Goal: Task Accomplishment & Management: Use online tool/utility

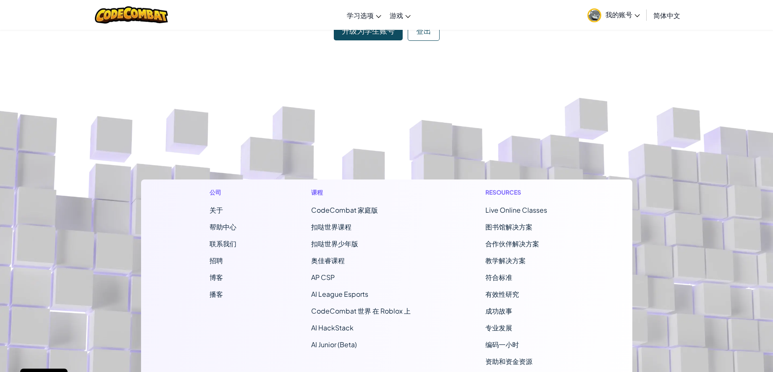
scroll to position [105, 0]
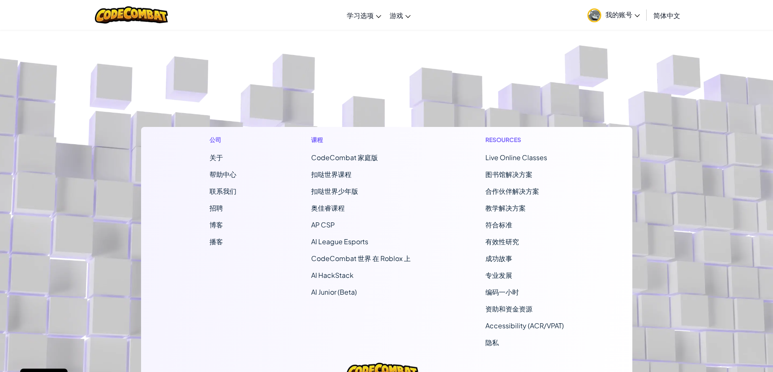
click at [350, 157] on span "CodeCombat 家庭版" at bounding box center [344, 157] width 67 height 9
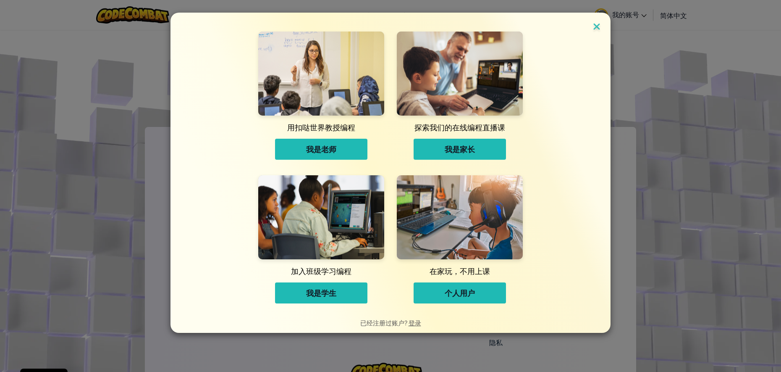
click at [594, 26] on img at bounding box center [596, 27] width 11 height 13
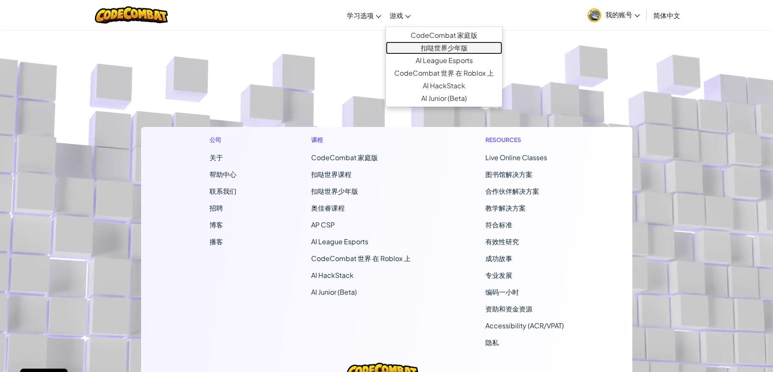
click at [402, 46] on link "扣哒世界少年版" at bounding box center [444, 48] width 116 height 13
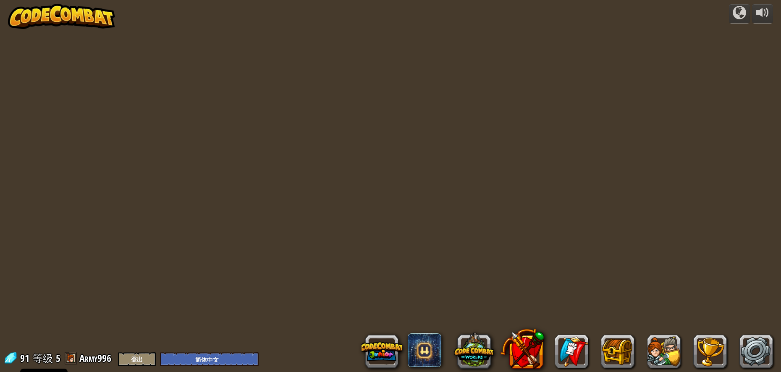
select select "zh-HANS"
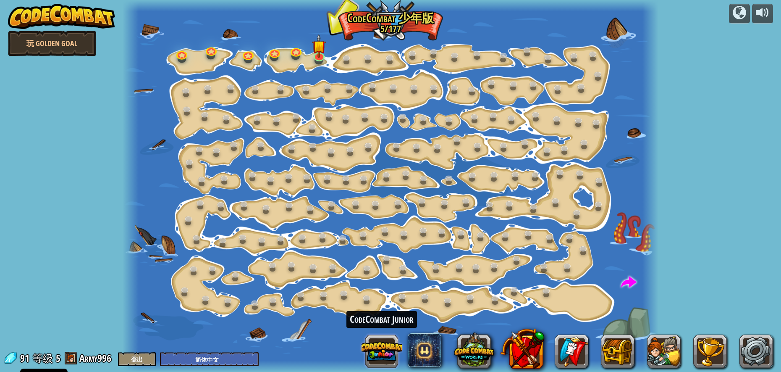
click at [391, 349] on button at bounding box center [382, 351] width 40 height 40
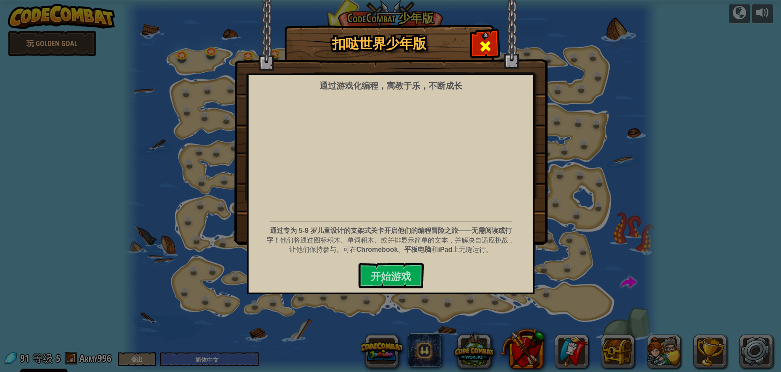
click at [487, 41] on span at bounding box center [485, 45] width 13 height 13
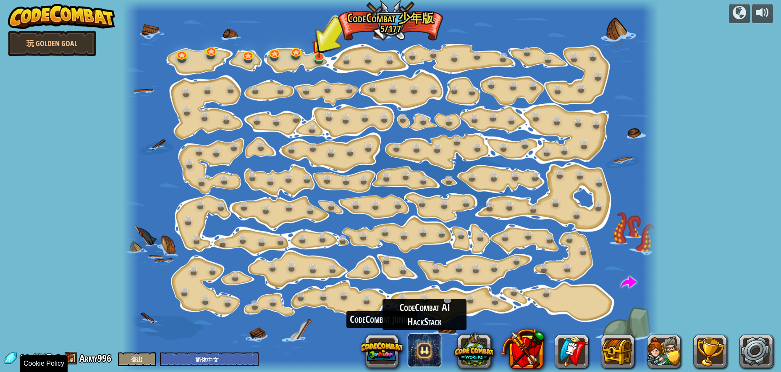
click at [425, 355] on span at bounding box center [425, 350] width 34 height 34
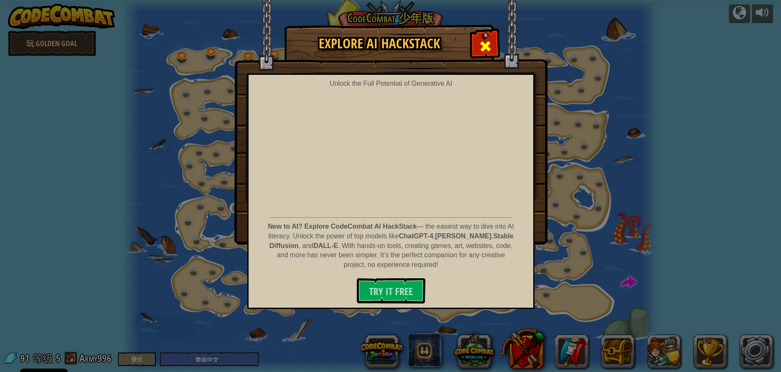
click at [486, 39] on span at bounding box center [485, 45] width 13 height 13
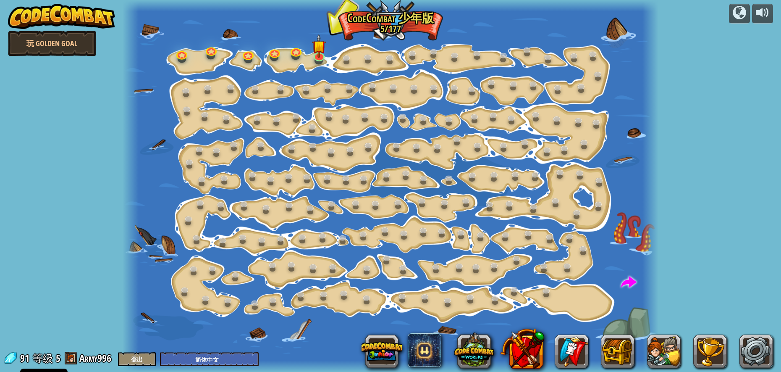
click at [384, 19] on div at bounding box center [391, 186] width 536 height 372
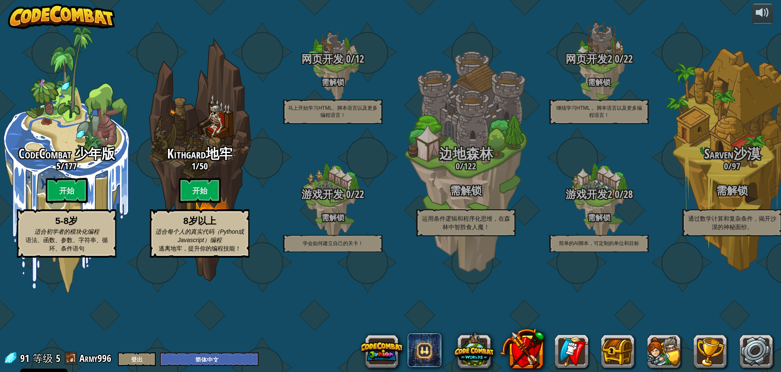
select select "zh-HANS"
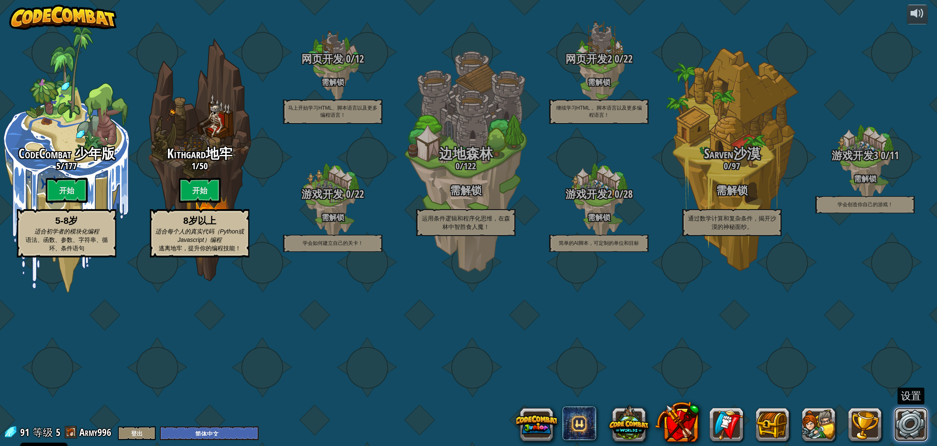
click at [781, 371] on link at bounding box center [912, 425] width 34 height 34
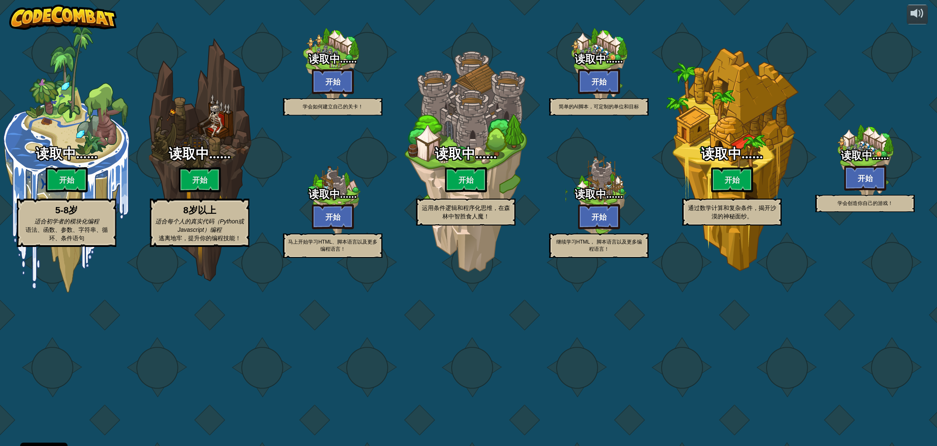
select select "zh-HANS"
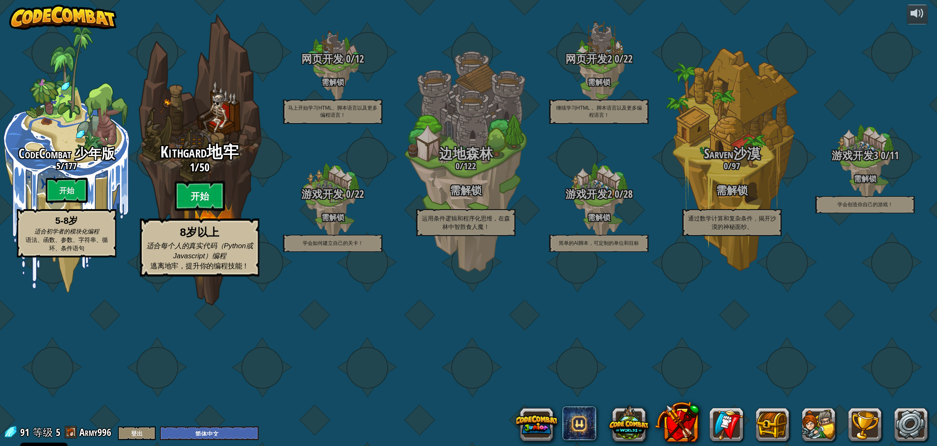
click at [209, 211] on btn "开始" at bounding box center [200, 196] width 50 height 30
select select "zh-HANS"
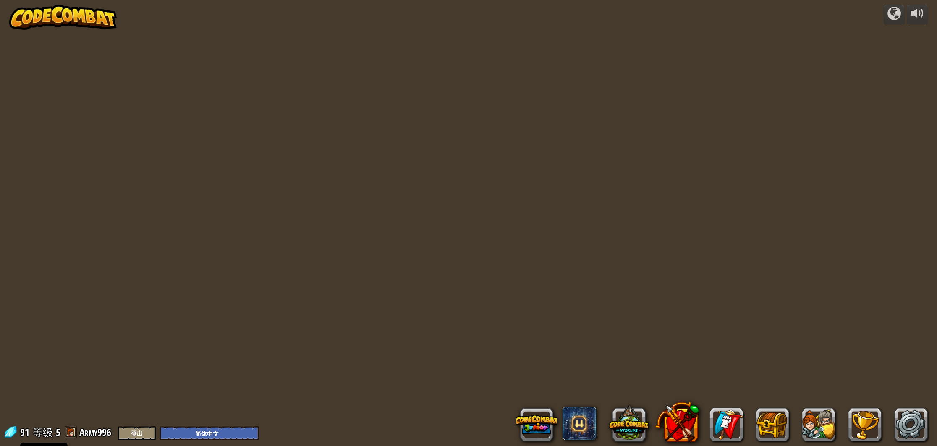
select select "zh-HANS"
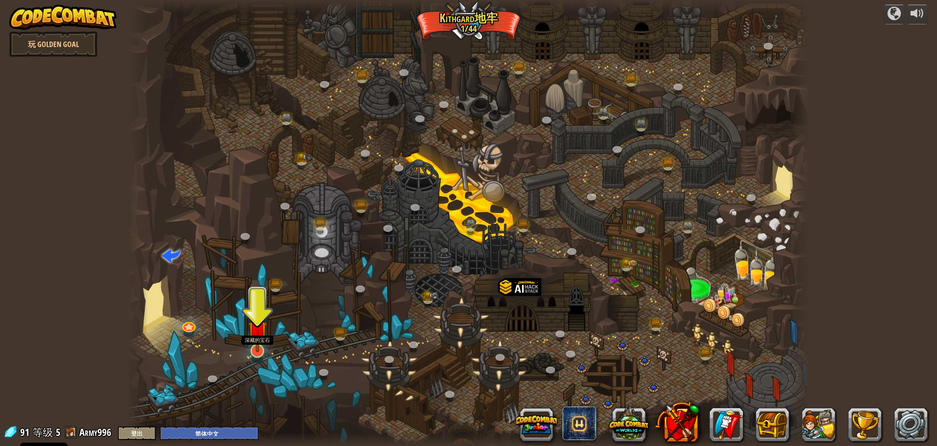
click at [264, 349] on img at bounding box center [257, 330] width 19 height 43
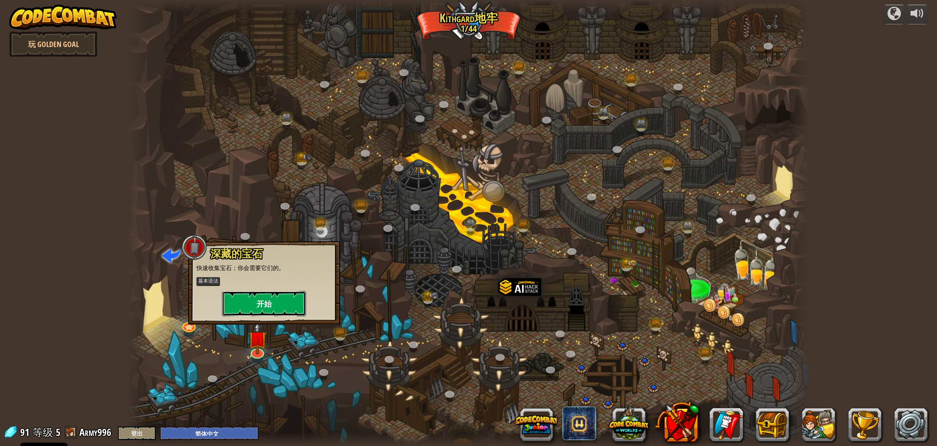
click at [268, 306] on button "开始" at bounding box center [264, 303] width 84 height 25
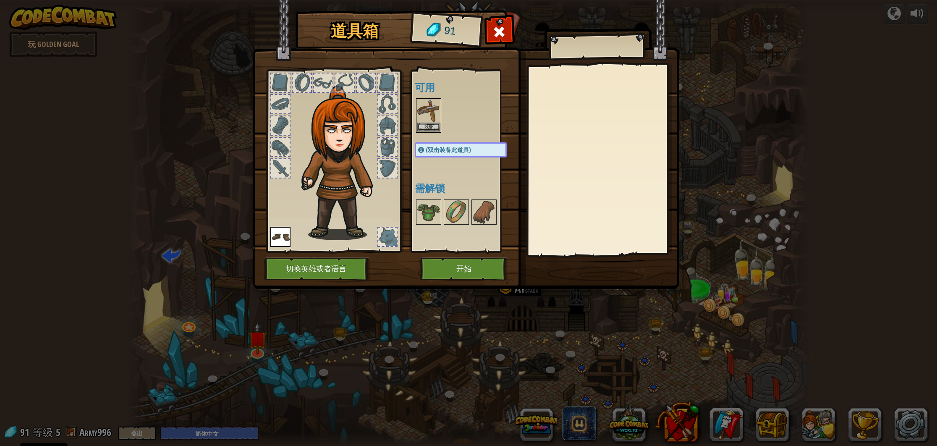
click at [425, 107] on img at bounding box center [429, 111] width 24 height 24
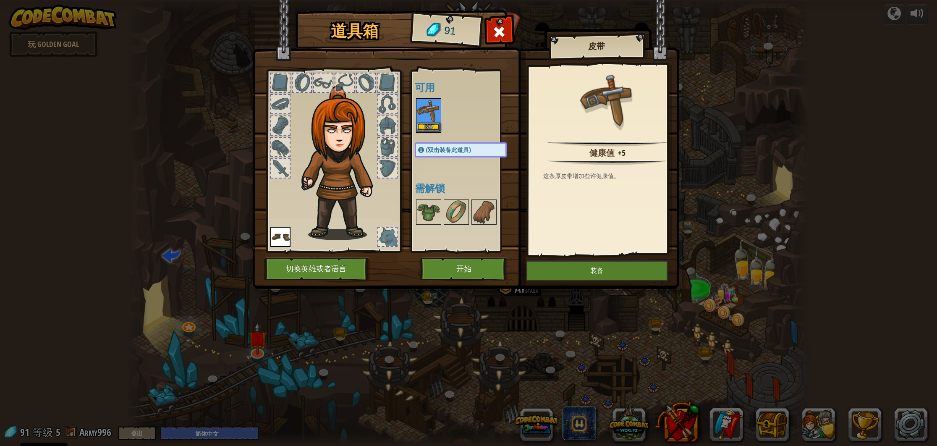
click at [430, 116] on img at bounding box center [429, 111] width 24 height 24
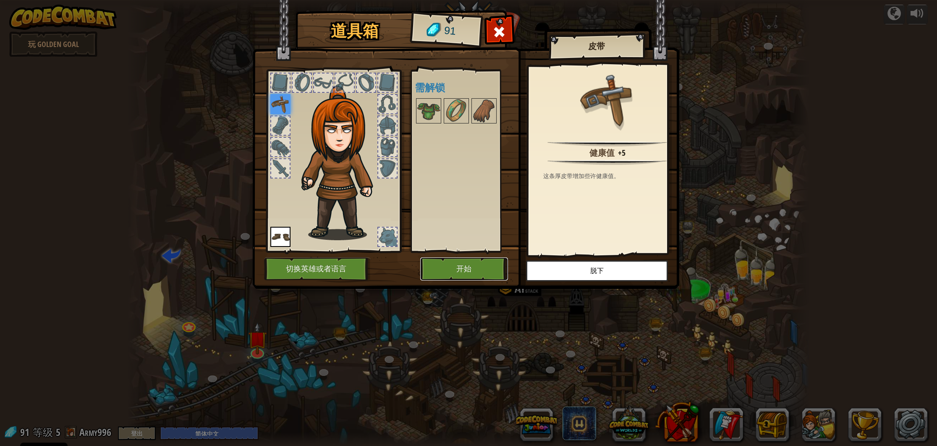
click at [458, 273] on button "开始" at bounding box center [464, 268] width 88 height 23
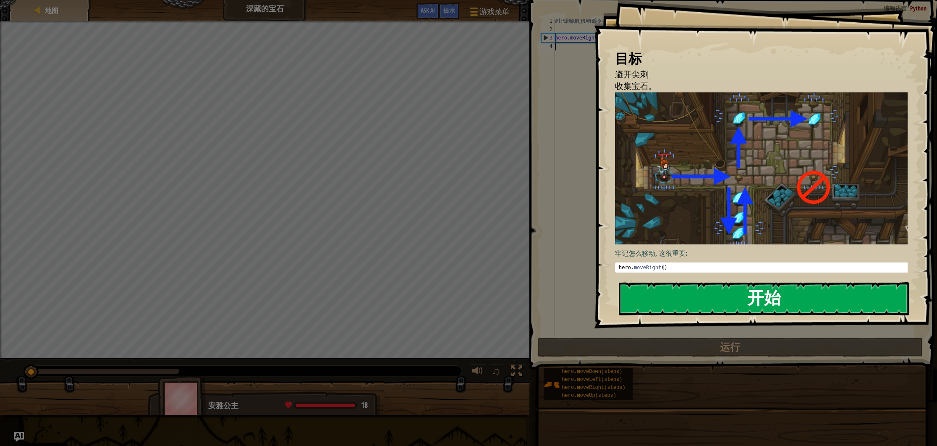
click at [670, 282] on button "开始" at bounding box center [764, 298] width 291 height 33
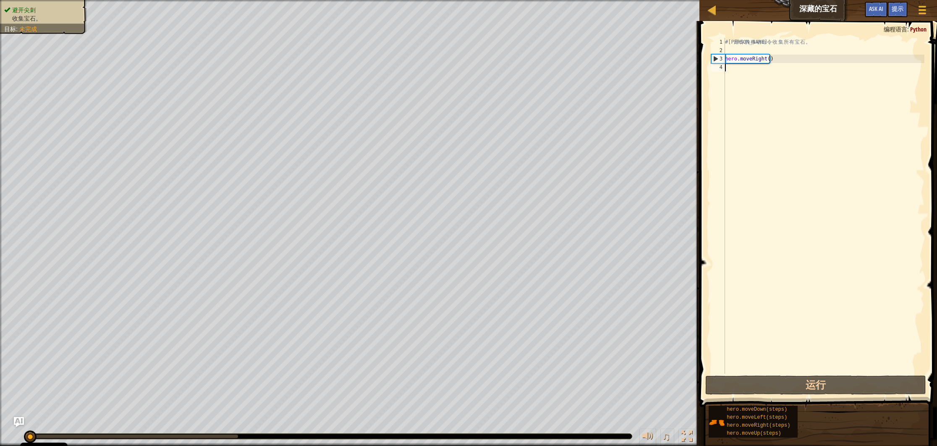
click at [770, 70] on div "# 利 用 你 的 移 动 命 令 收 集 所 有 宝 石 。 hero . moveRight ( )" at bounding box center [824, 214] width 201 height 353
click at [777, 57] on div "# 利 用 你 的 移 动 命 令 收 集 所 有 宝 石 。 hero . moveRight ( )" at bounding box center [824, 214] width 201 height 353
type textarea "hero.moveRight()"
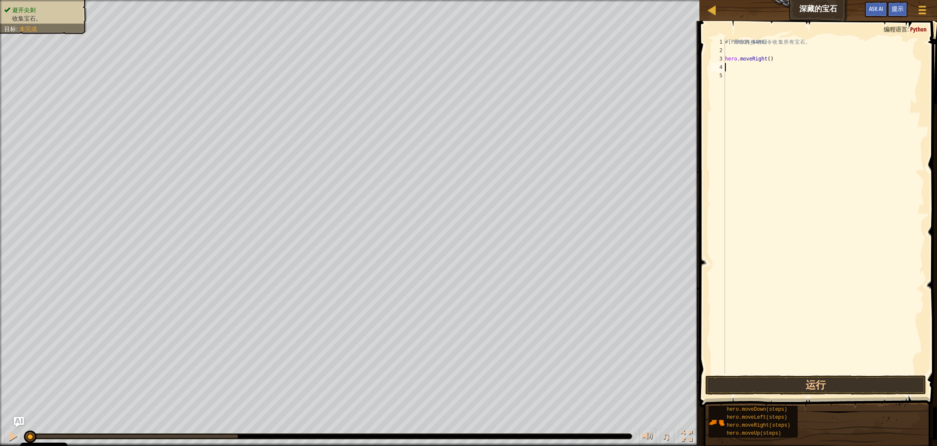
type textarea "h"
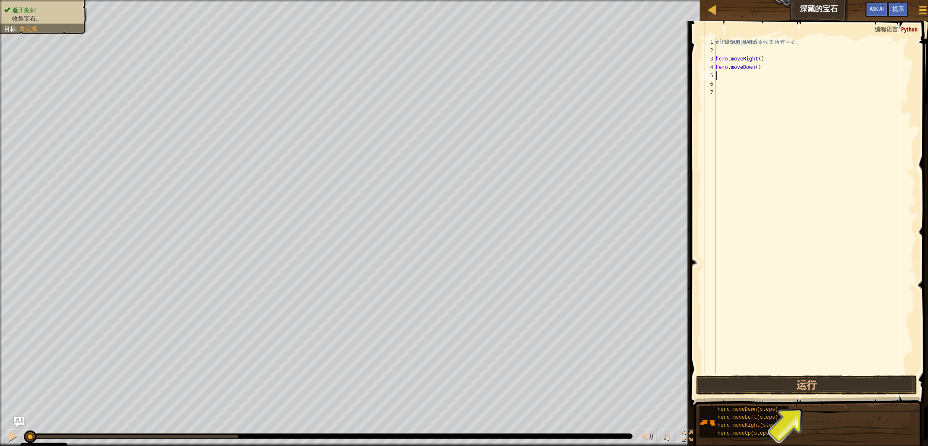
click at [758, 75] on div "# 利 用 你 的 移 动 命 令 收 集 所 有 宝 石 。 hero . moveRight ( ) hero . moveDown ( )" at bounding box center [814, 214] width 201 height 353
click at [781, 371] on button "运行" at bounding box center [806, 384] width 221 height 19
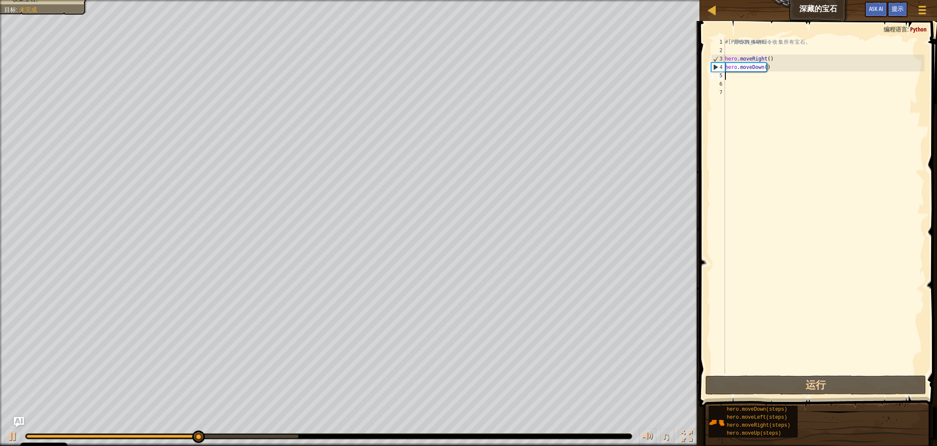
click at [742, 76] on div "# 利 用 你 的 移 动 命 令 收 集 所 有 宝 石 。 hero . moveRight ( ) hero . moveDown ( )" at bounding box center [824, 214] width 201 height 353
type textarea "h"
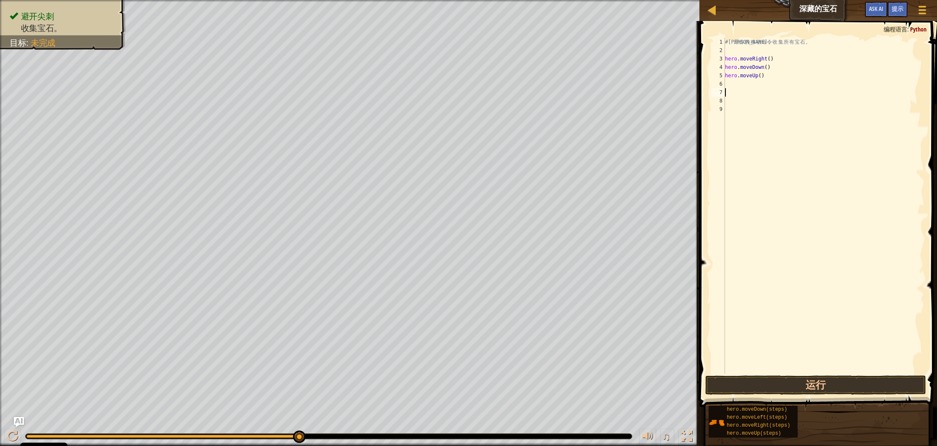
click at [745, 86] on div "# 利 用 你 的 移 动 命 令 收 集 所 有 宝 石 。 hero . moveRight ( ) hero . moveDown ( ) hero .…" at bounding box center [824, 214] width 201 height 353
click at [744, 85] on div "# 利 用 你 的 移 动 命 令 收 集 所 有 宝 石 。 hero . moveRight ( ) hero . moveDown ( ) hero .…" at bounding box center [824, 214] width 201 height 353
click at [768, 76] on div "# 利 用 你 的 移 动 命 令 收 集 所 有 宝 石 。 hero . moveRight ( ) hero . moveDown ( ) hero .…" at bounding box center [824, 214] width 201 height 353
type textarea "hero.moveUp()"
type textarea "h"
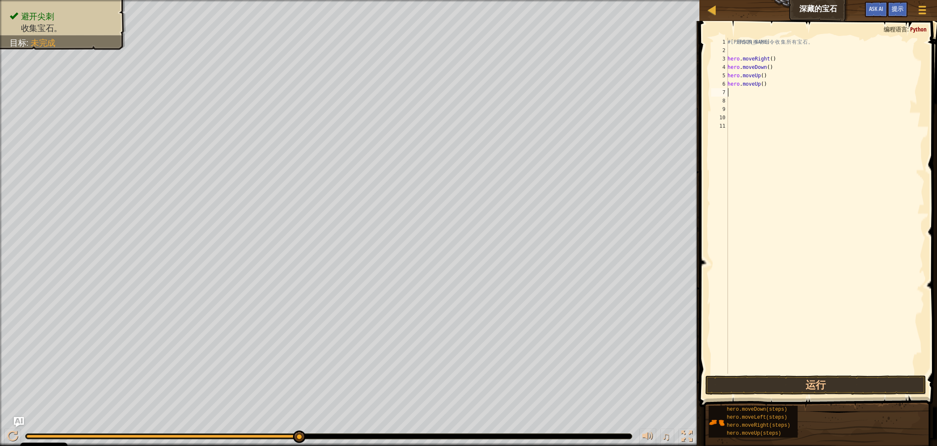
click at [781, 84] on div "# 利 用 你 的 移 动 命 令 收 集 所 有 宝 石 。 hero . moveRight ( ) hero . moveDown ( ) hero .…" at bounding box center [825, 214] width 199 height 353
type textarea "hero.moveUp()"
type textarea "h"
click at [781, 84] on div "# 利 用 你 的 移 动 命 令 收 集 所 有 宝 石 。 hero . moveRight ( ) hero . moveDown ( ) hero .…" at bounding box center [825, 214] width 199 height 353
type textarea "hero.moveUp()"
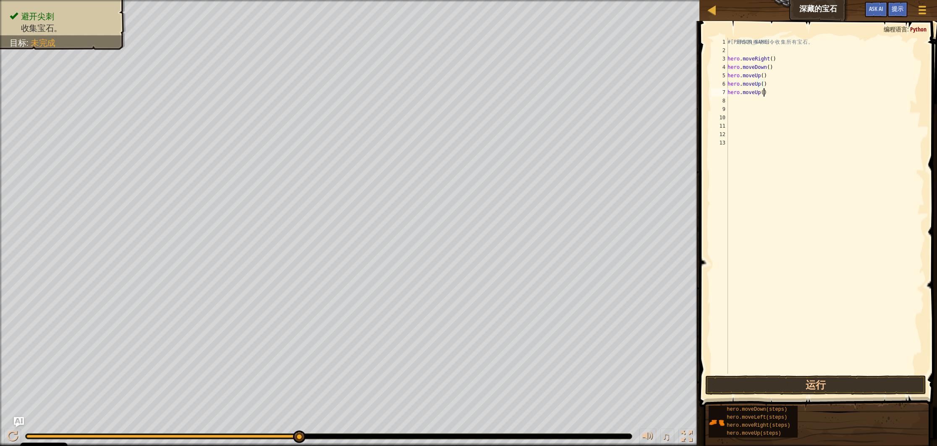
click at [778, 94] on div "# 利 用 你 的 移 动 命 令 收 集 所 有 宝 石 。 hero . moveRight ( ) hero . moveDown ( ) hero .…" at bounding box center [825, 214] width 199 height 353
click at [753, 104] on div "# 利 用 你 的 移 动 命 令 收 集 所 有 宝 石 。 hero . moveRight ( ) hero . moveDown ( ) hero .…" at bounding box center [825, 214] width 199 height 353
click at [781, 95] on div "# 利 用 你 的 移 动 命 令 收 集 所 有 宝 石 。 hero . moveRight ( ) hero . moveDown ( ) hero .…" at bounding box center [825, 214] width 199 height 353
type textarea "hero.moveUp()"
type textarea "h"
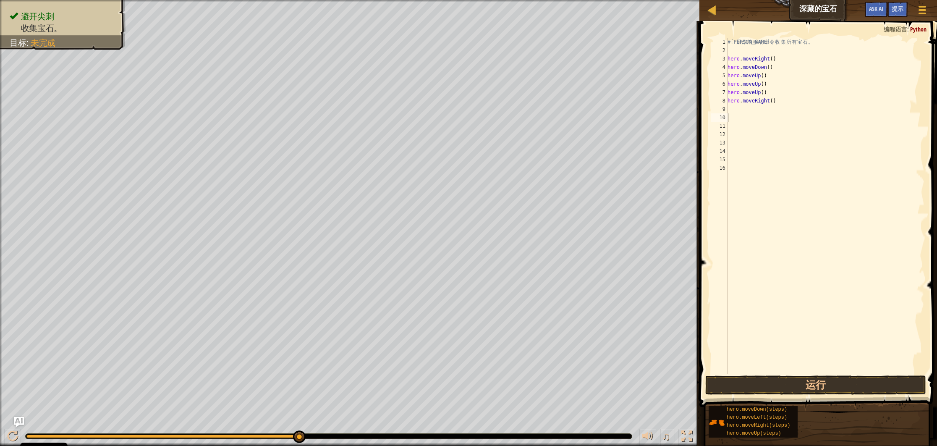
type textarea "h"
click at [781, 371] on button "运行" at bounding box center [816, 384] width 221 height 19
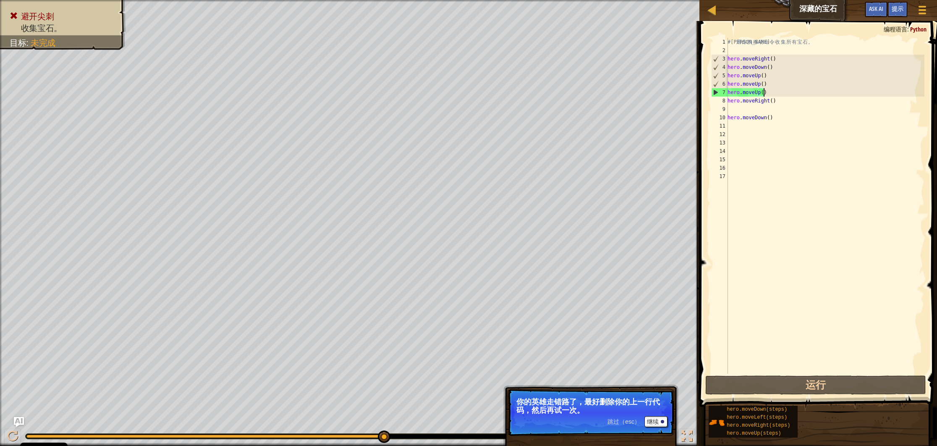
click at [770, 92] on div "# 利 用 你 的 移 动 命 令 收 集 所 有 宝 石 。 hero . moveRight ( ) hero . moveDown ( ) hero .…" at bounding box center [825, 214] width 199 height 353
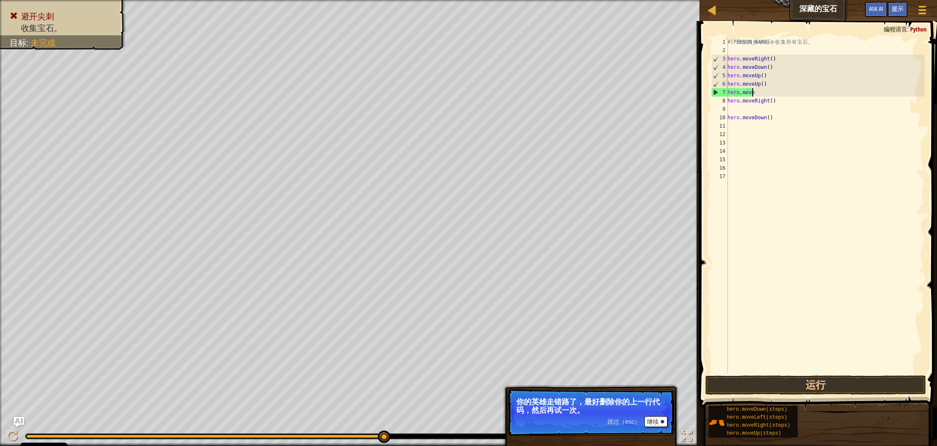
type textarea "h"
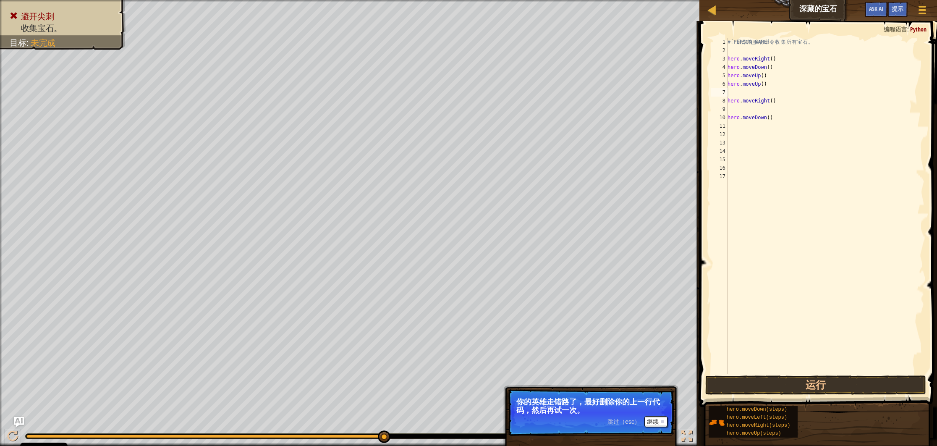
click at [781, 371] on button "运行" at bounding box center [816, 384] width 221 height 19
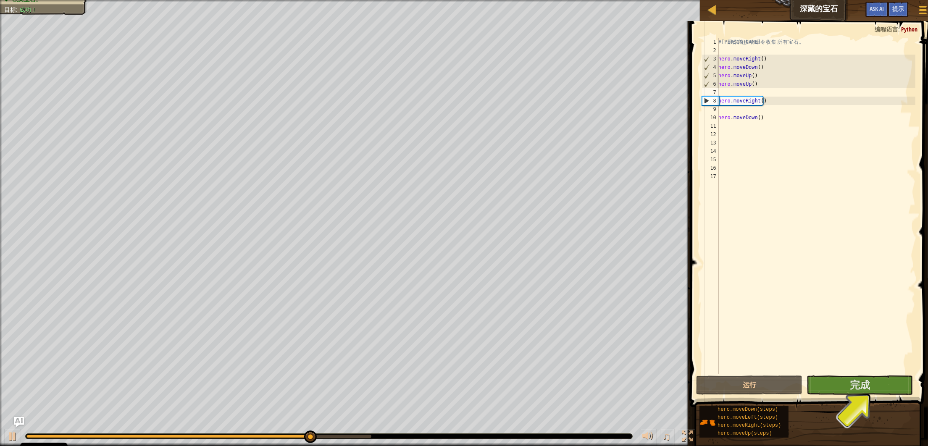
click at [600, 371] on div "避开尖刺 收集宝石。 目标 : 成功！ ♫ 安雅公主 18 x: 30 y: 38 x: 34 y: 38 跳过（esc） 继续 你的英雄走错路了，最好删除你…" at bounding box center [464, 223] width 928 height 446
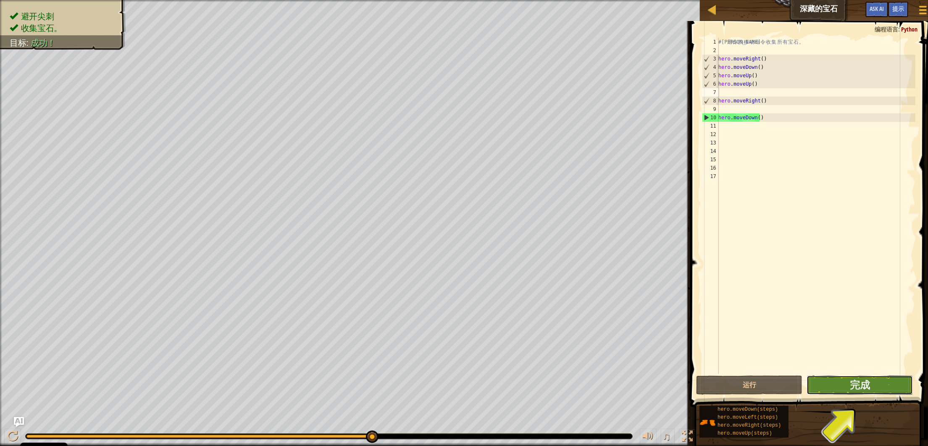
click at [781, 371] on button "完成" at bounding box center [859, 384] width 106 height 19
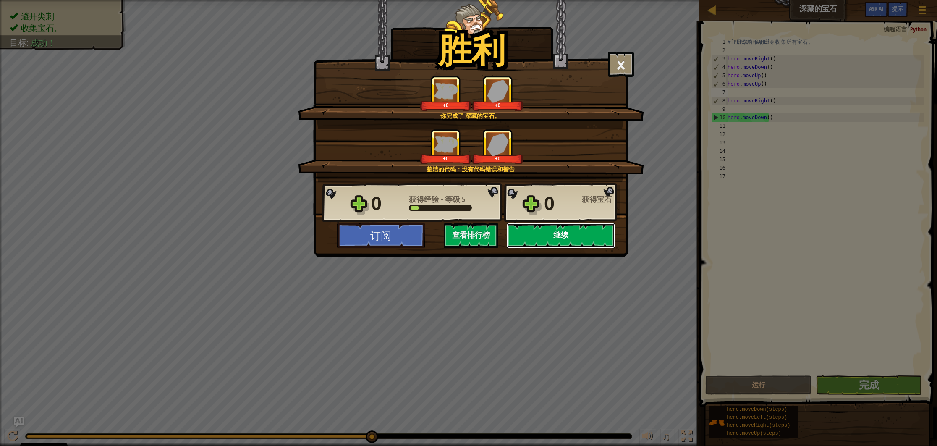
click at [558, 231] on button "继续" at bounding box center [561, 235] width 108 height 25
select select "zh-HANS"
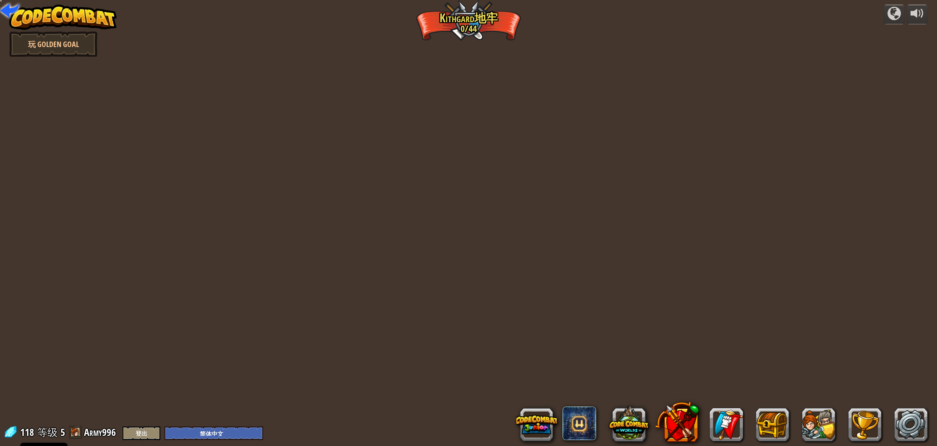
select select "zh-HANS"
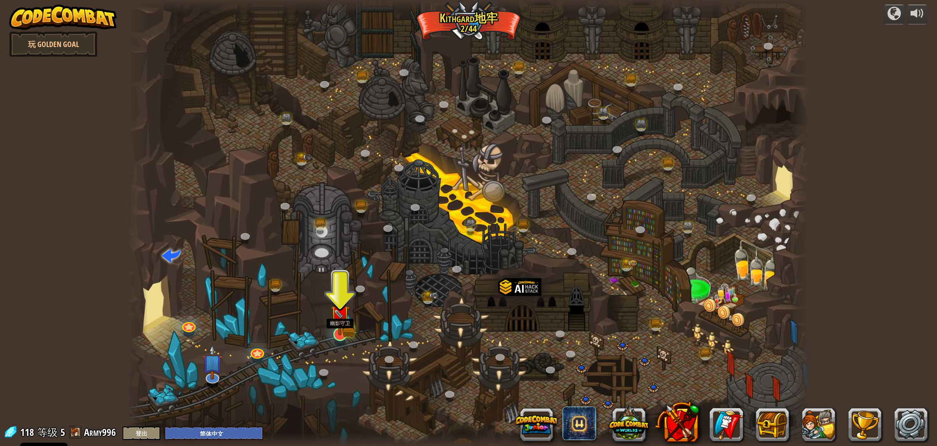
click at [347, 330] on img at bounding box center [340, 315] width 19 height 42
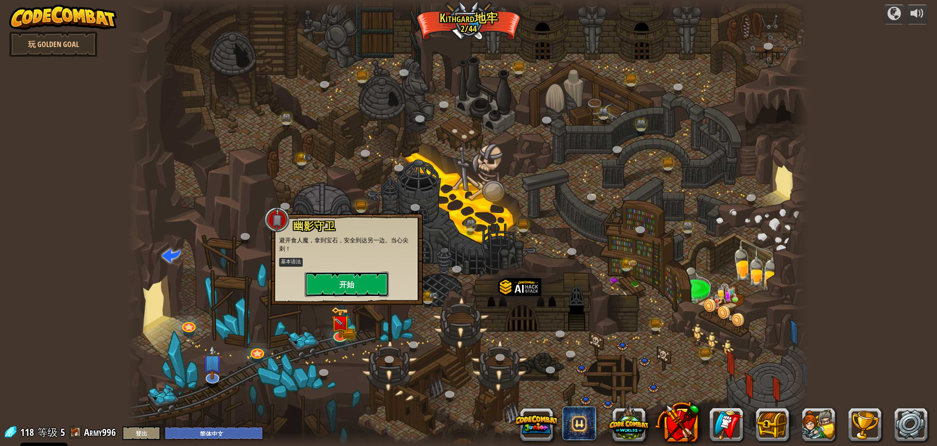
click at [358, 289] on button "开始" at bounding box center [347, 284] width 84 height 25
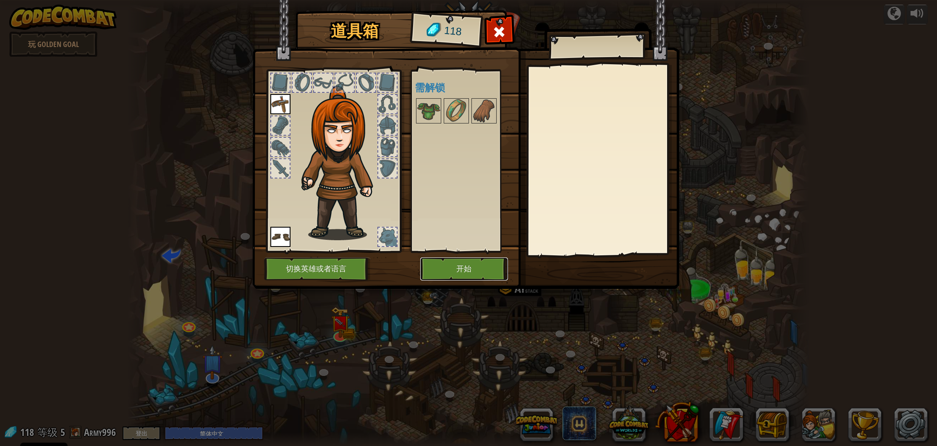
click at [472, 270] on button "开始" at bounding box center [464, 268] width 88 height 23
